Goal: Transaction & Acquisition: Purchase product/service

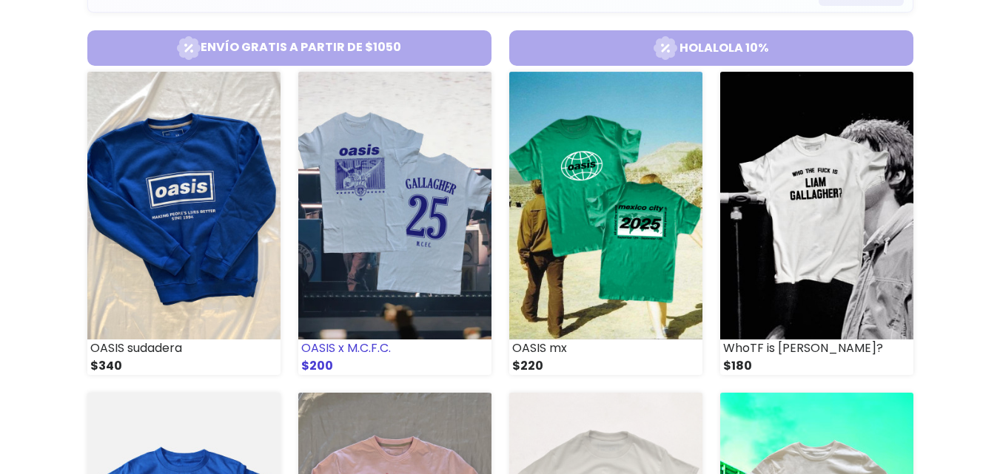
scroll to position [178, 0]
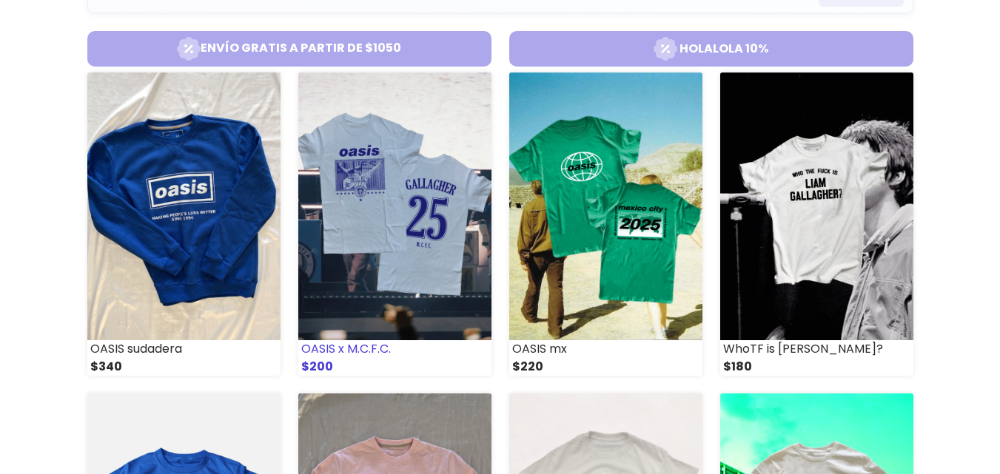
click at [367, 247] on img at bounding box center [394, 207] width 193 height 268
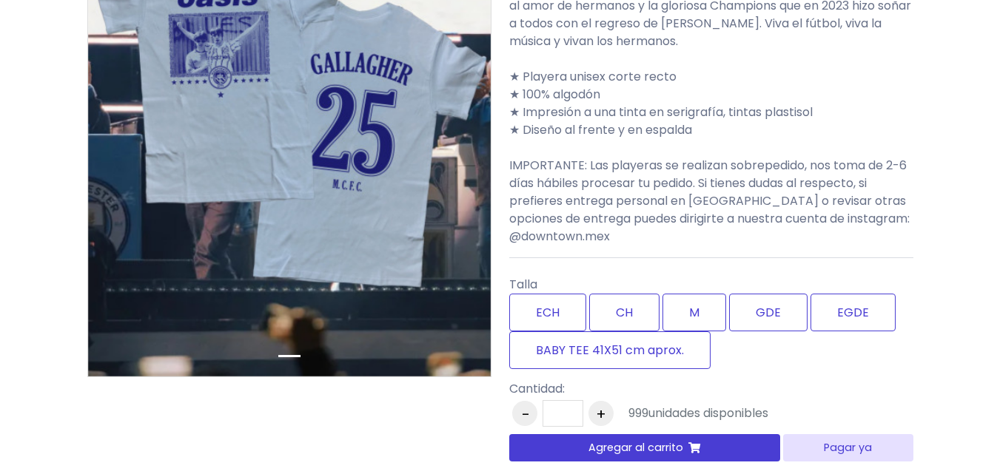
scroll to position [275, 0]
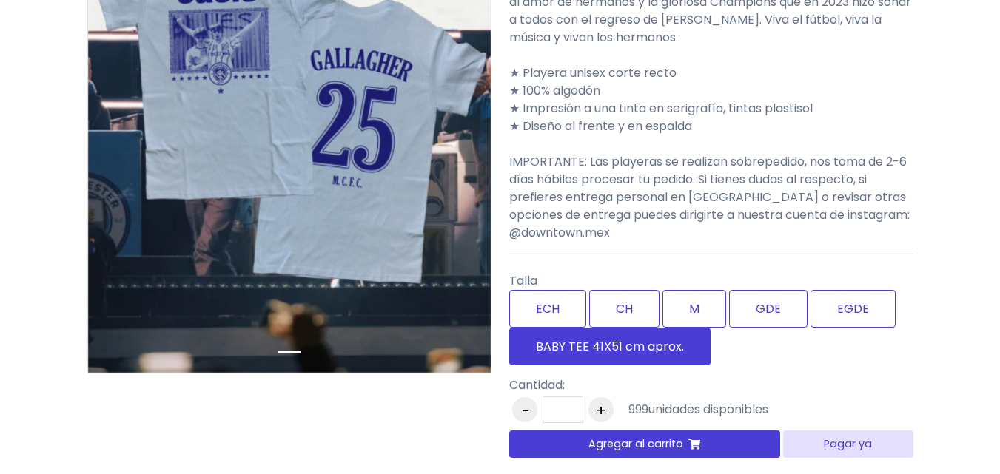
click at [650, 343] on label "BABY TEE 41X51 cm aprox." at bounding box center [609, 347] width 201 height 38
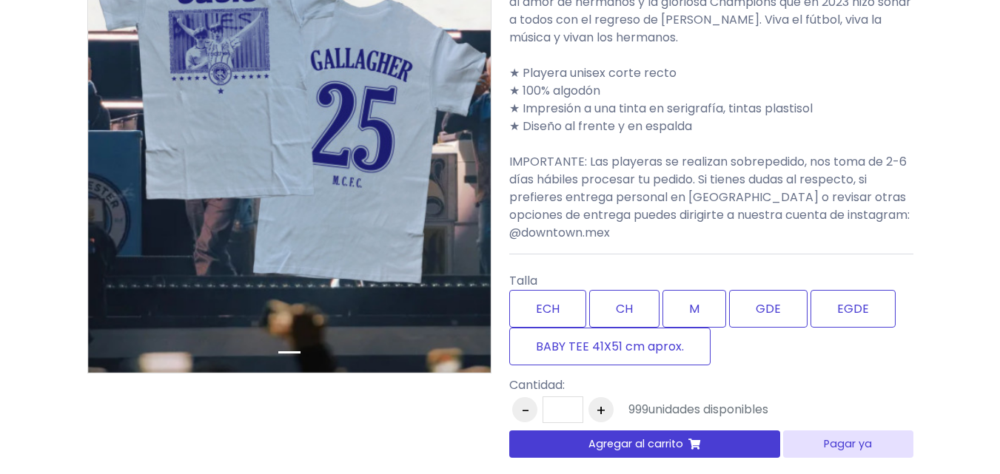
click at [719, 439] on button "Agregar al carrito" at bounding box center [645, 444] width 272 height 27
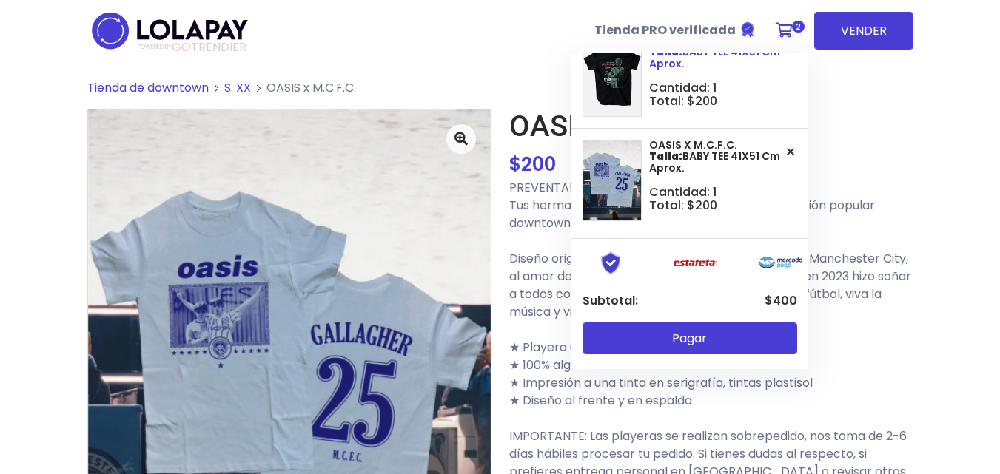
scroll to position [0, 0]
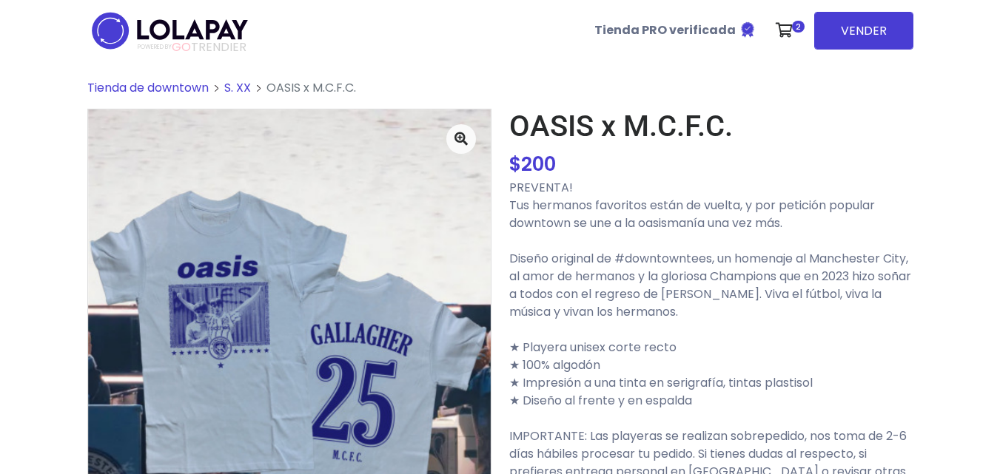
click at [187, 87] on span "Tienda de downtown" at bounding box center [147, 87] width 121 height 17
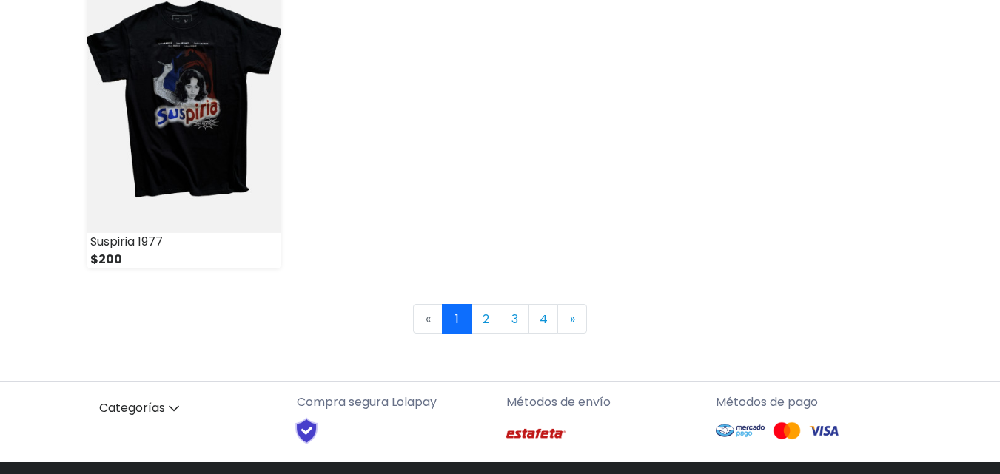
scroll to position [2226, 0]
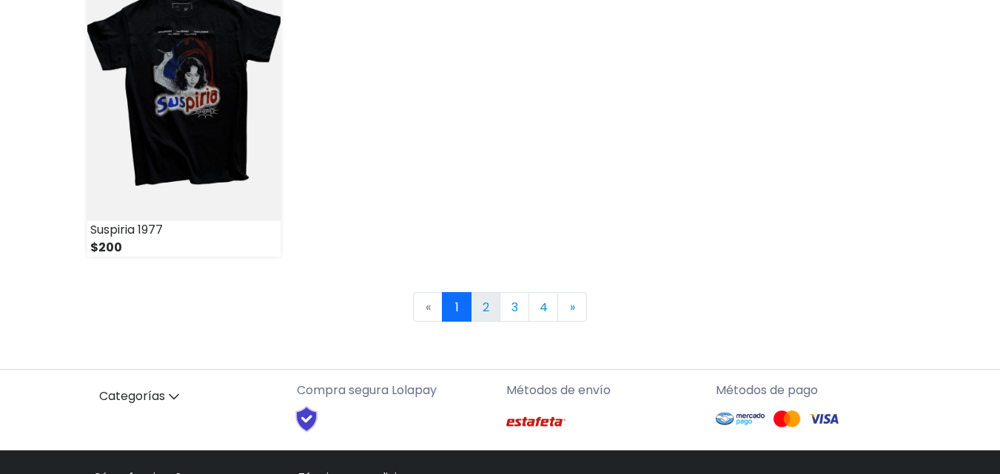
click at [480, 316] on link "2" at bounding box center [486, 307] width 30 height 30
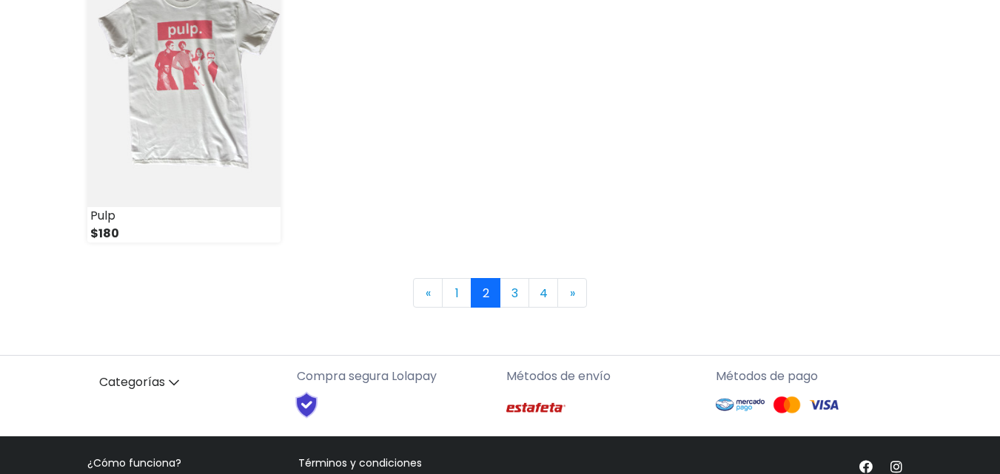
scroll to position [2245, 0]
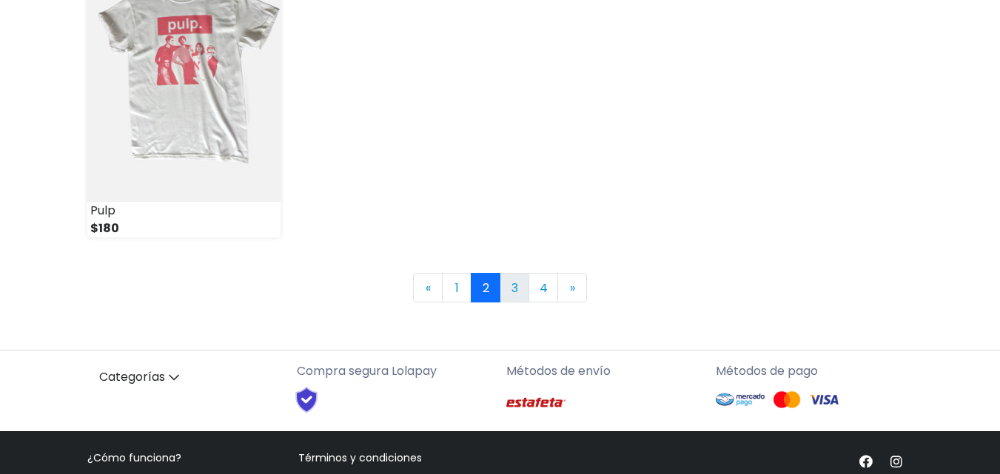
click at [517, 285] on link "3" at bounding box center [515, 288] width 30 height 30
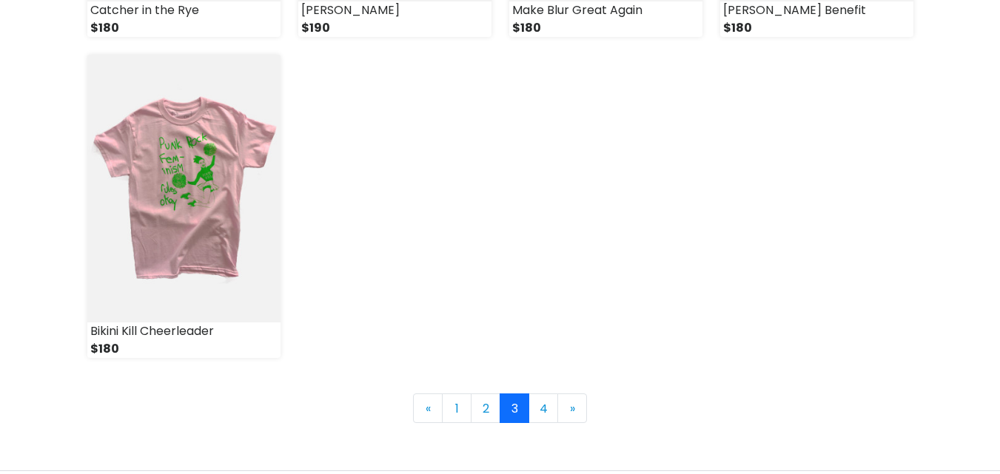
scroll to position [2126, 0]
click at [545, 409] on link "4" at bounding box center [543, 407] width 30 height 30
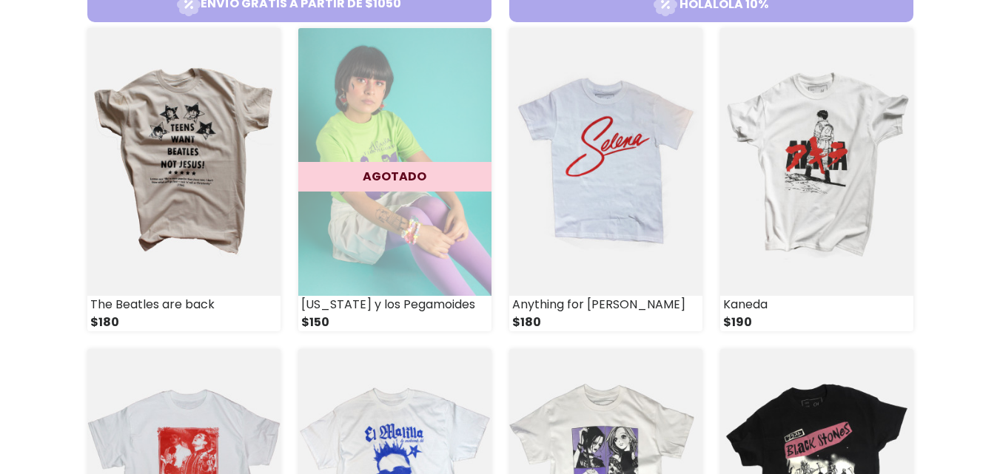
scroll to position [231, 0]
